Goal: Information Seeking & Learning: Find specific fact

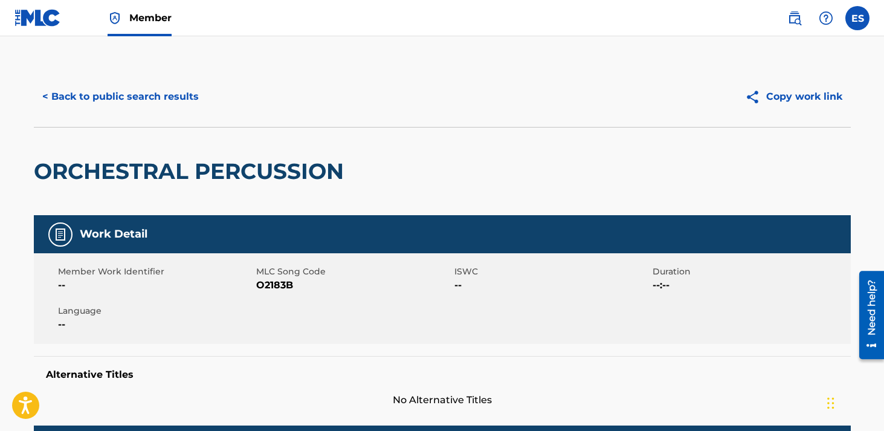
drag, startPoint x: 149, startPoint y: 91, endPoint x: 155, endPoint y: 92, distance: 6.9
click at [149, 91] on button "< Back to public search results" at bounding box center [120, 97] width 173 height 30
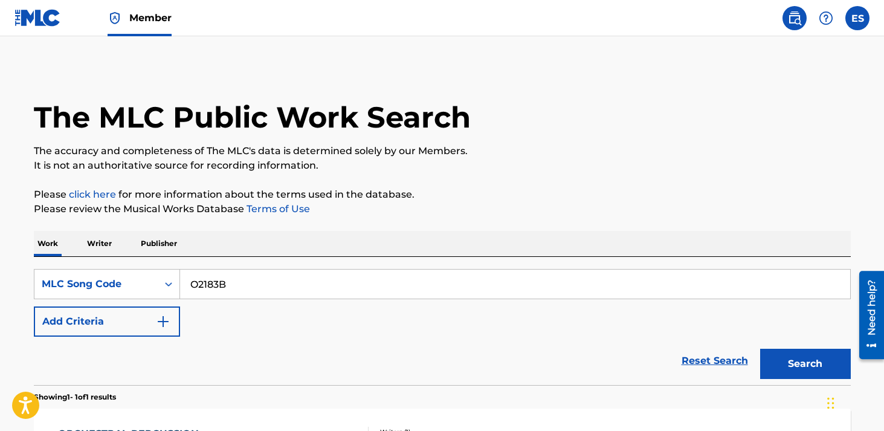
scroll to position [158, 0]
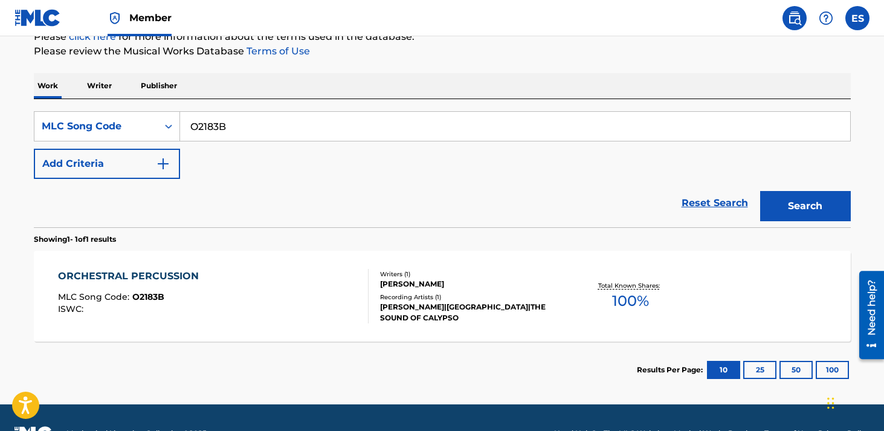
click at [243, 128] on input "O2183B" at bounding box center [515, 126] width 670 height 29
paste input "R4459J"
type input "R4459J"
click at [760, 191] on button "Search" at bounding box center [805, 206] width 91 height 30
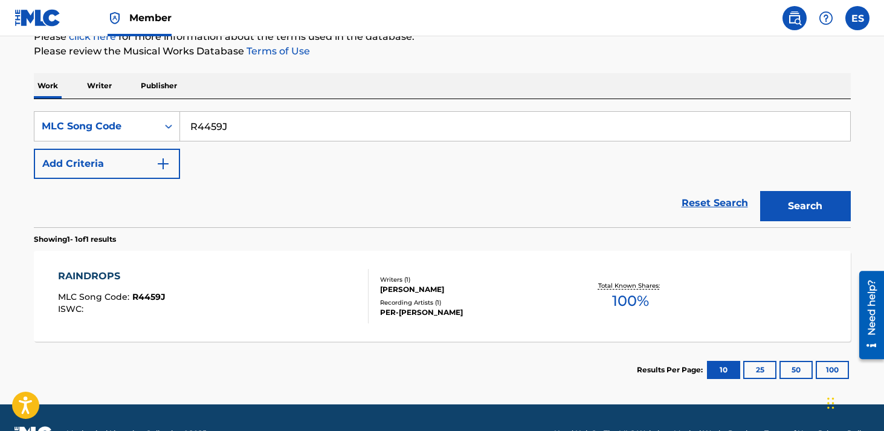
click at [180, 263] on div "RAINDROPS MLC Song Code : R4459J ISWC : Writers ( 1 ) [PERSON_NAME] Recording A…" at bounding box center [442, 296] width 817 height 91
